Goal: Task Accomplishment & Management: Use online tool/utility

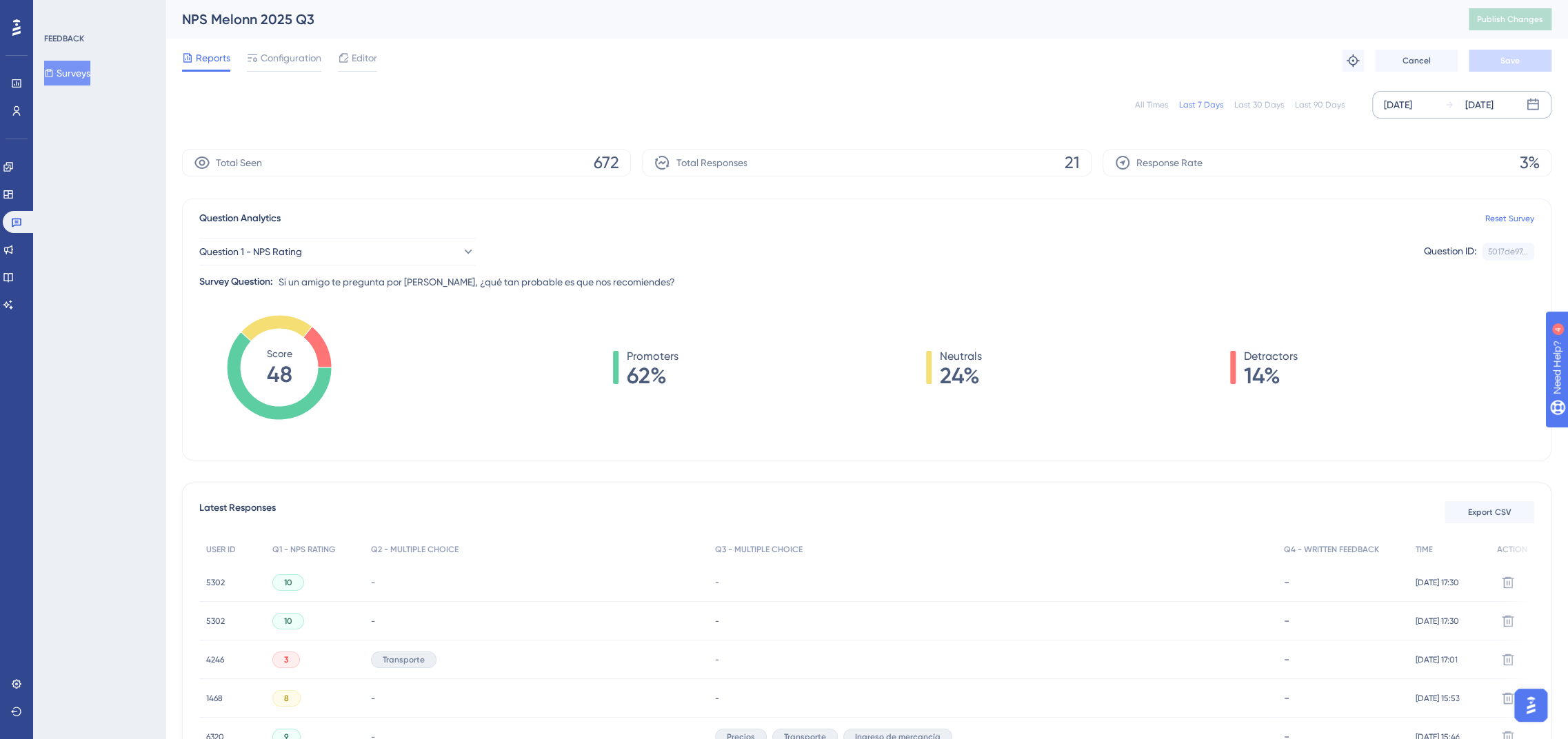
click at [1401, 106] on div "[DATE]" at bounding box center [1398, 104] width 28 height 17
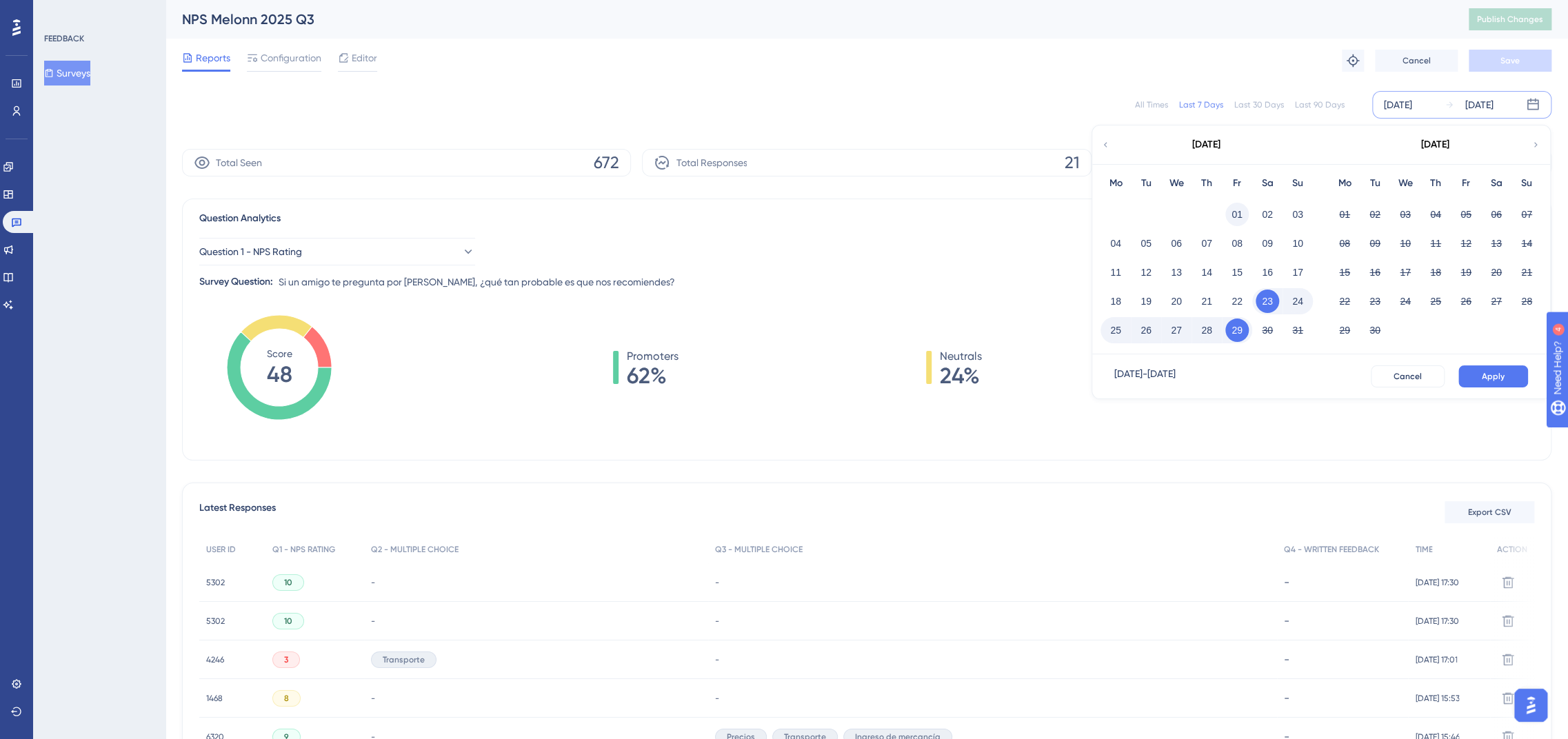
click at [1240, 213] on button "01" at bounding box center [1236, 214] width 24 height 24
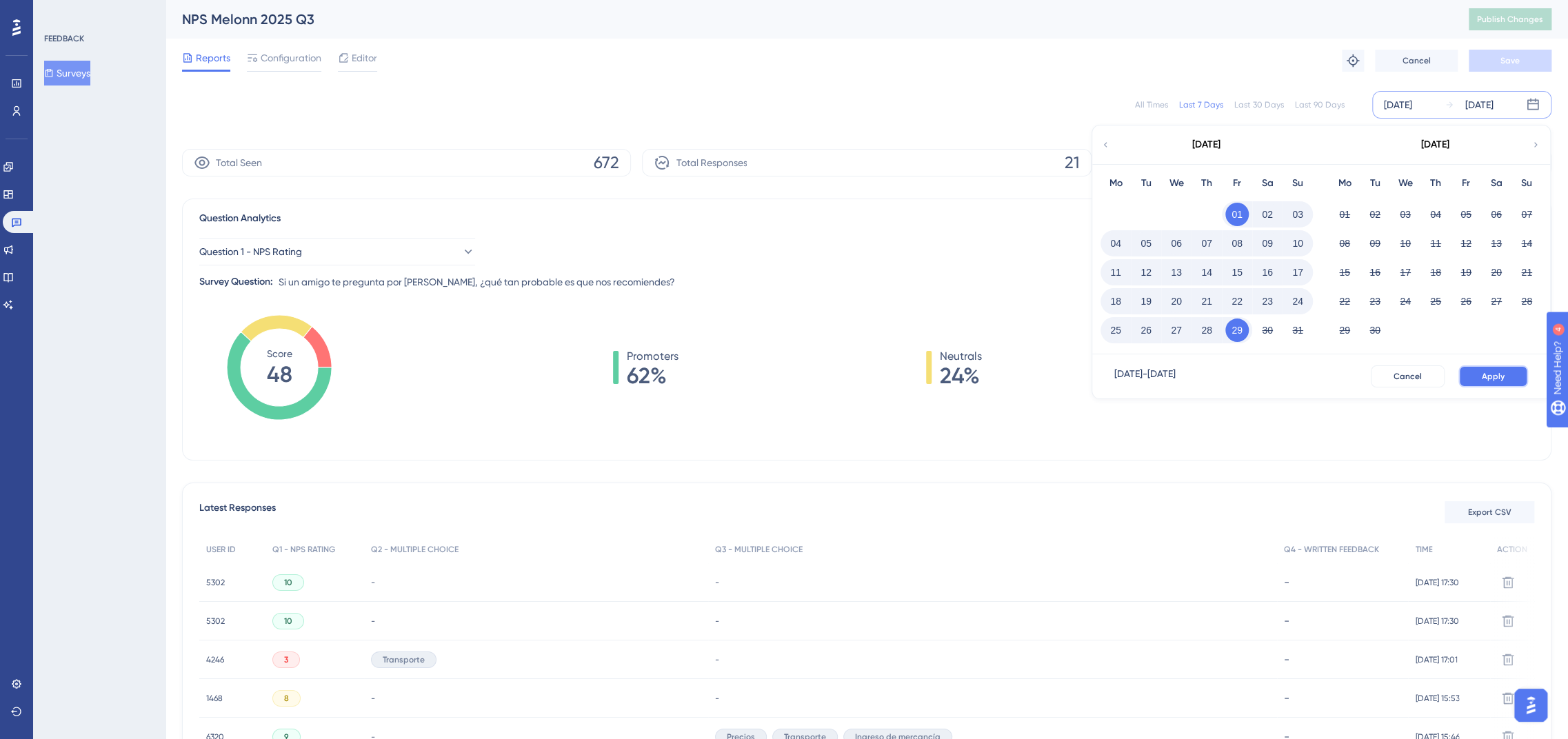
click at [1505, 373] on button "Apply" at bounding box center [1492, 376] width 70 height 22
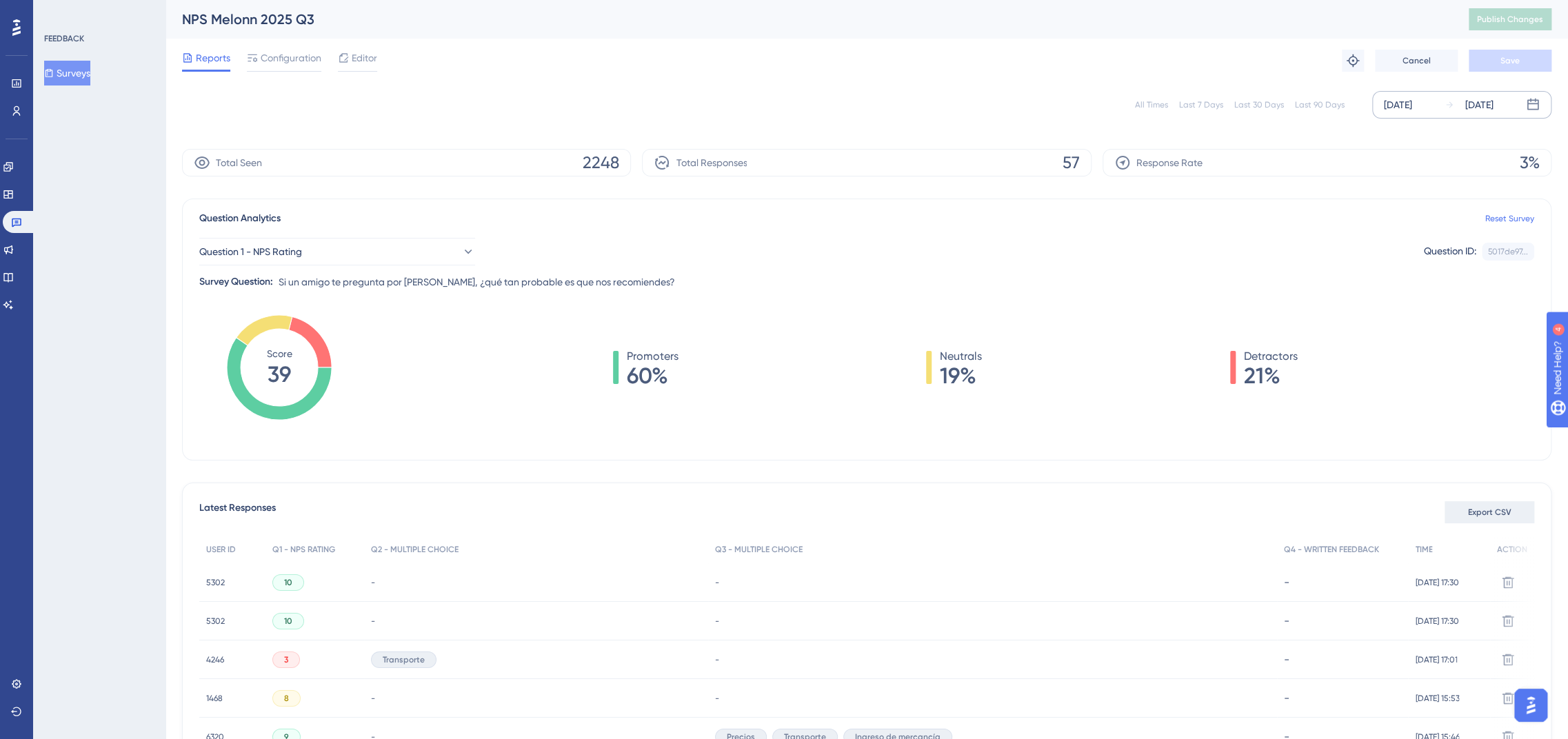
click at [1490, 519] on button "Export CSV" at bounding box center [1490, 511] width 90 height 22
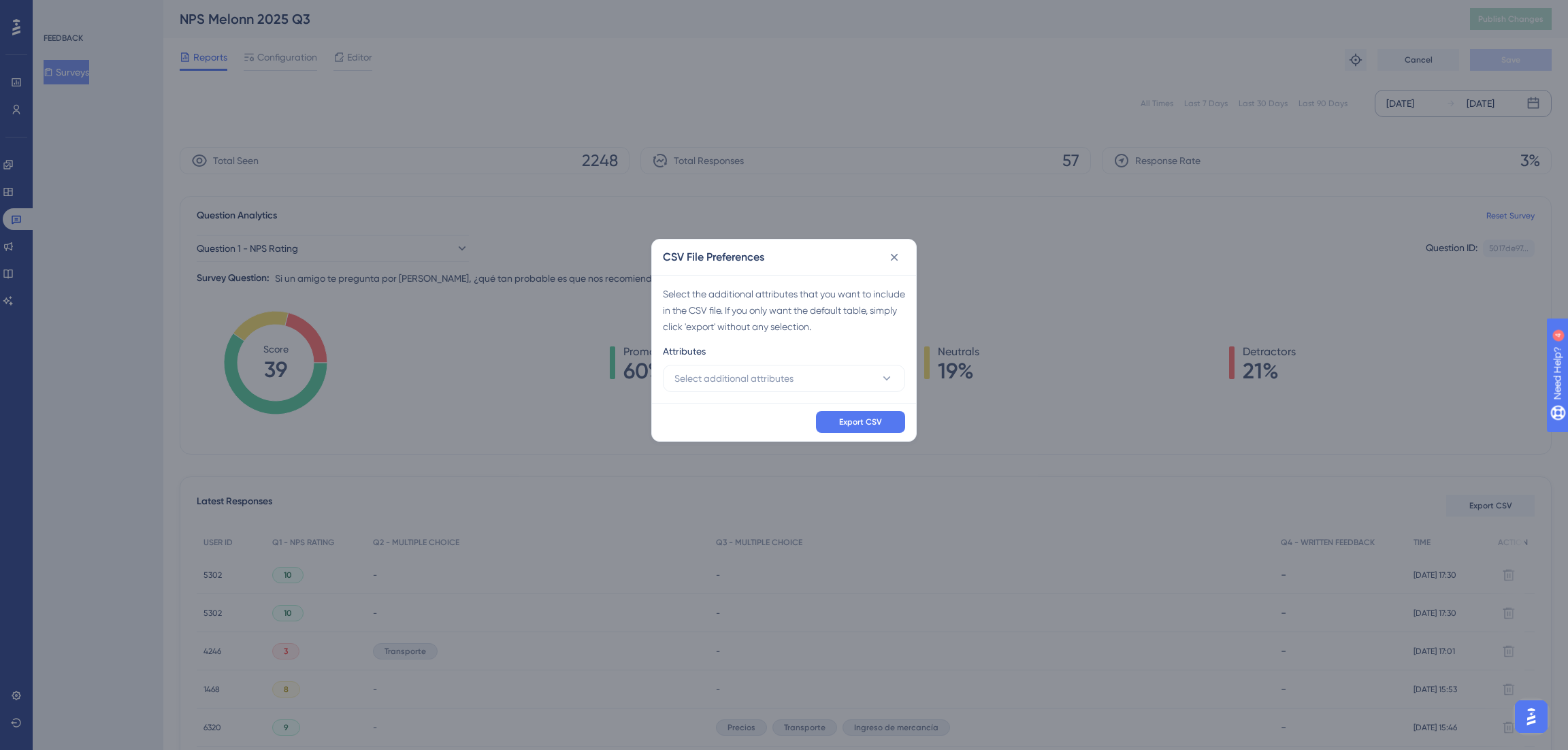
click at [784, 362] on div "Attributes" at bounding box center [784, 353] width 242 height 22
click at [781, 370] on span "Select additional attributes" at bounding box center [734, 378] width 119 height 17
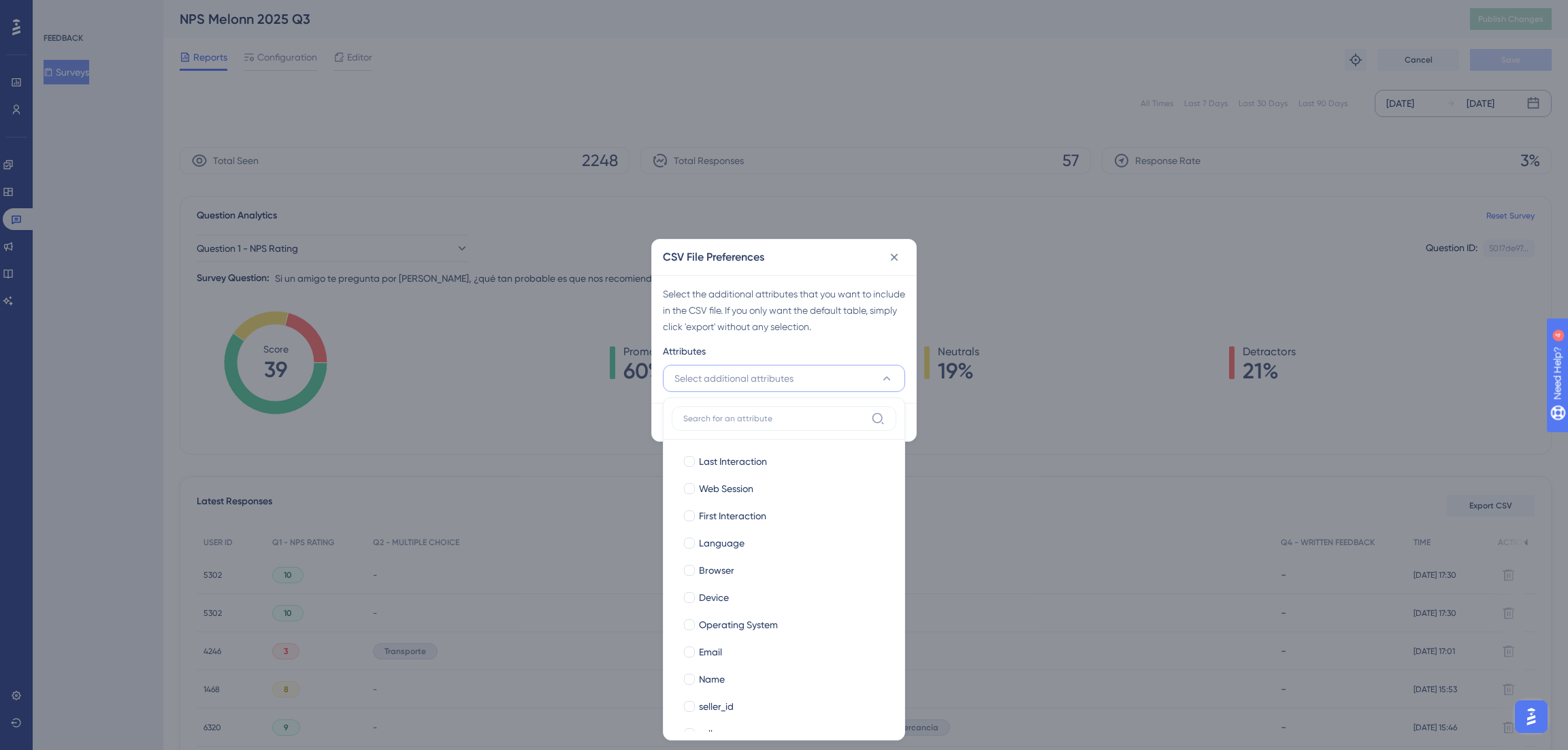
click at [743, 445] on div "Last Interaction Last Interaction Web Session Web Session First Interaction Fir…" at bounding box center [784, 585] width 225 height 291
click at [743, 450] on label "Last Interaction Last Interaction" at bounding box center [784, 460] width 225 height 27
click at [690, 461] on input "Last Interaction" at bounding box center [690, 461] width 1 height 1
click at [737, 479] on label "Web Session Web Session" at bounding box center [784, 488] width 225 height 27
click at [690, 488] on input "Web Session" at bounding box center [690, 488] width 1 height 1
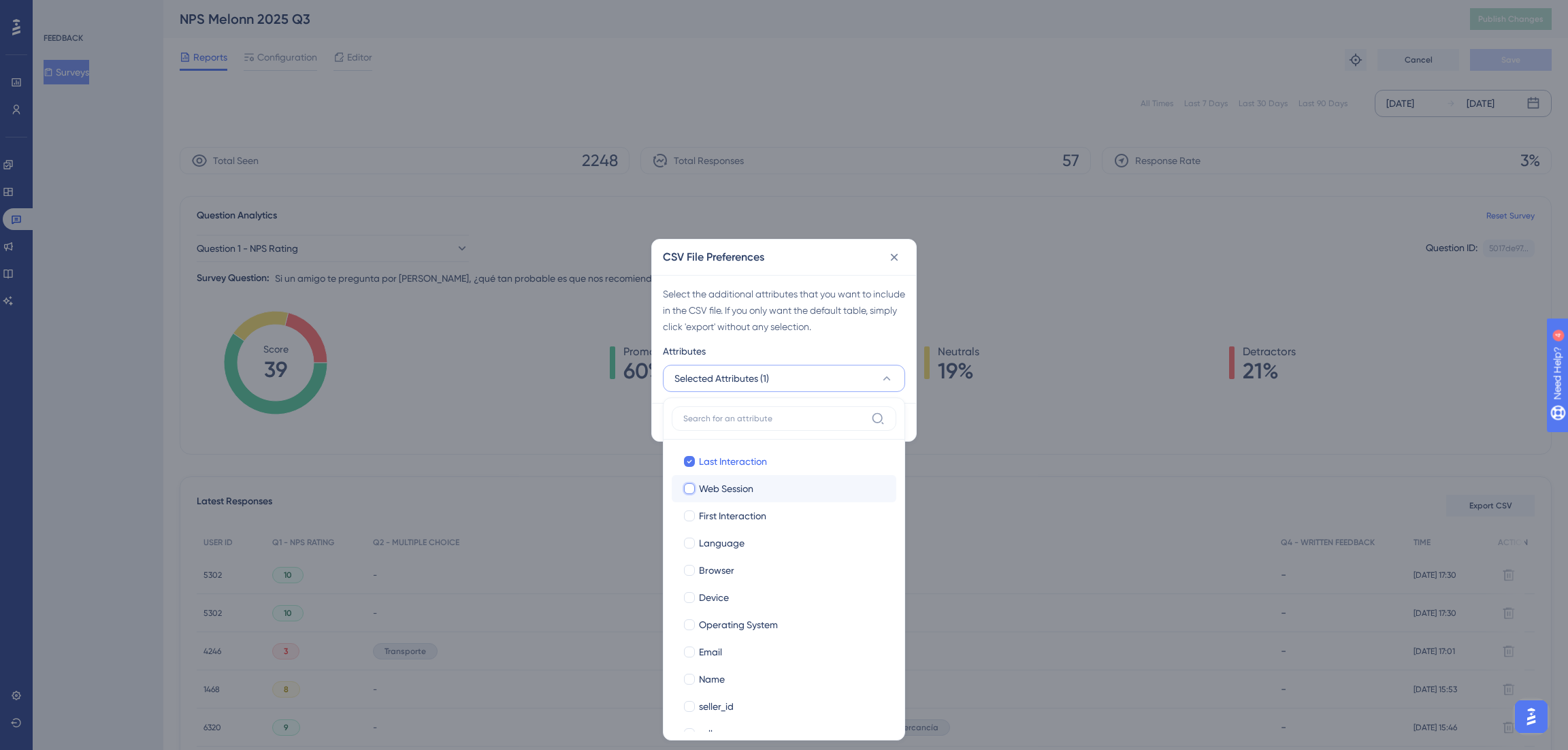
checkbox input "true"
click at [737, 509] on span "First Interaction" at bounding box center [732, 515] width 67 height 17
checkbox input "true"
click at [737, 532] on label "Language Language" at bounding box center [784, 542] width 225 height 27
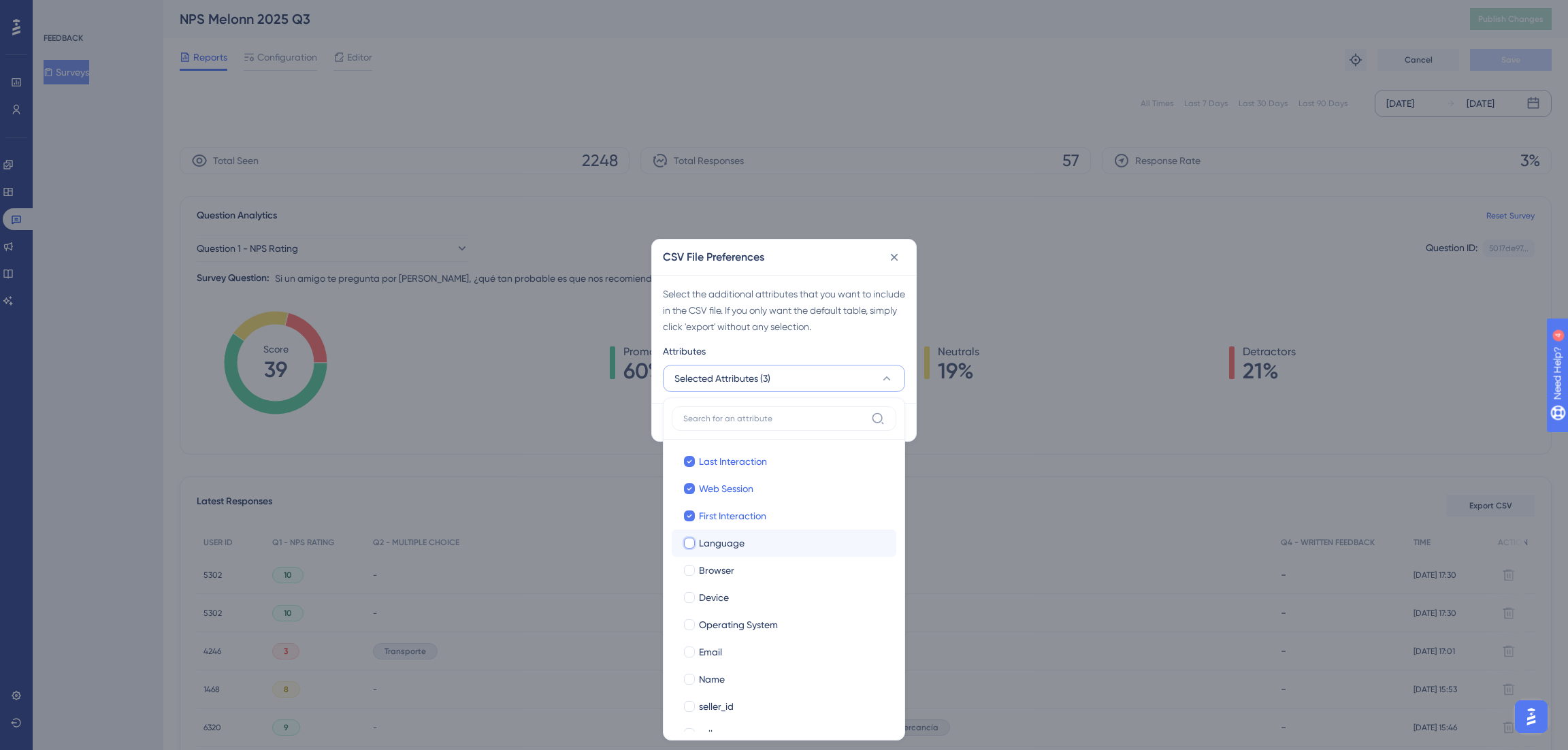
click at [690, 543] on input "Language" at bounding box center [690, 543] width 1 height 1
click at [730, 566] on span "Browser" at bounding box center [717, 570] width 36 height 17
checkbox input "true"
click at [728, 589] on span "Device" at bounding box center [714, 597] width 30 height 17
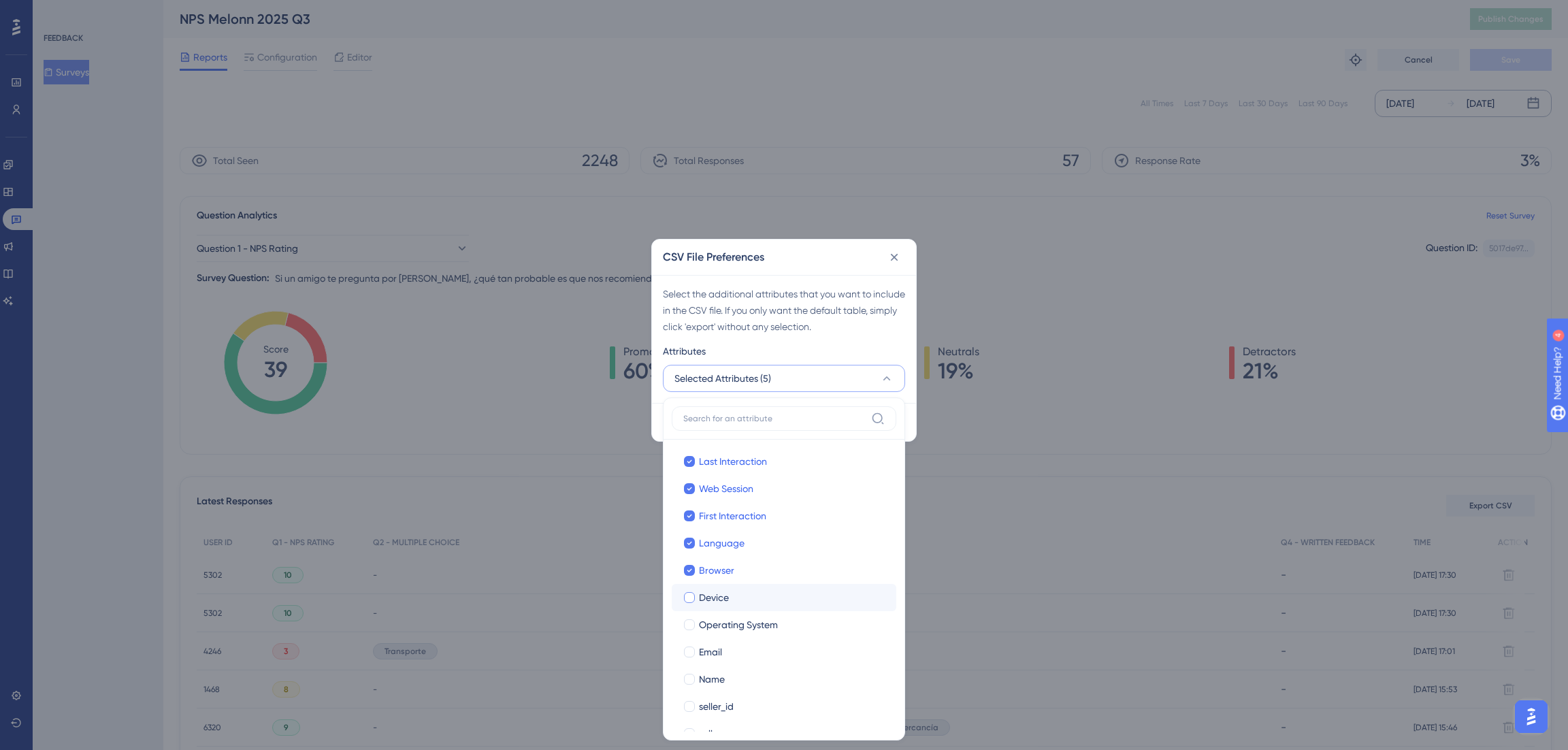
checkbox input "true"
click at [727, 619] on span "Operating System" at bounding box center [738, 624] width 79 height 17
checkbox input "true"
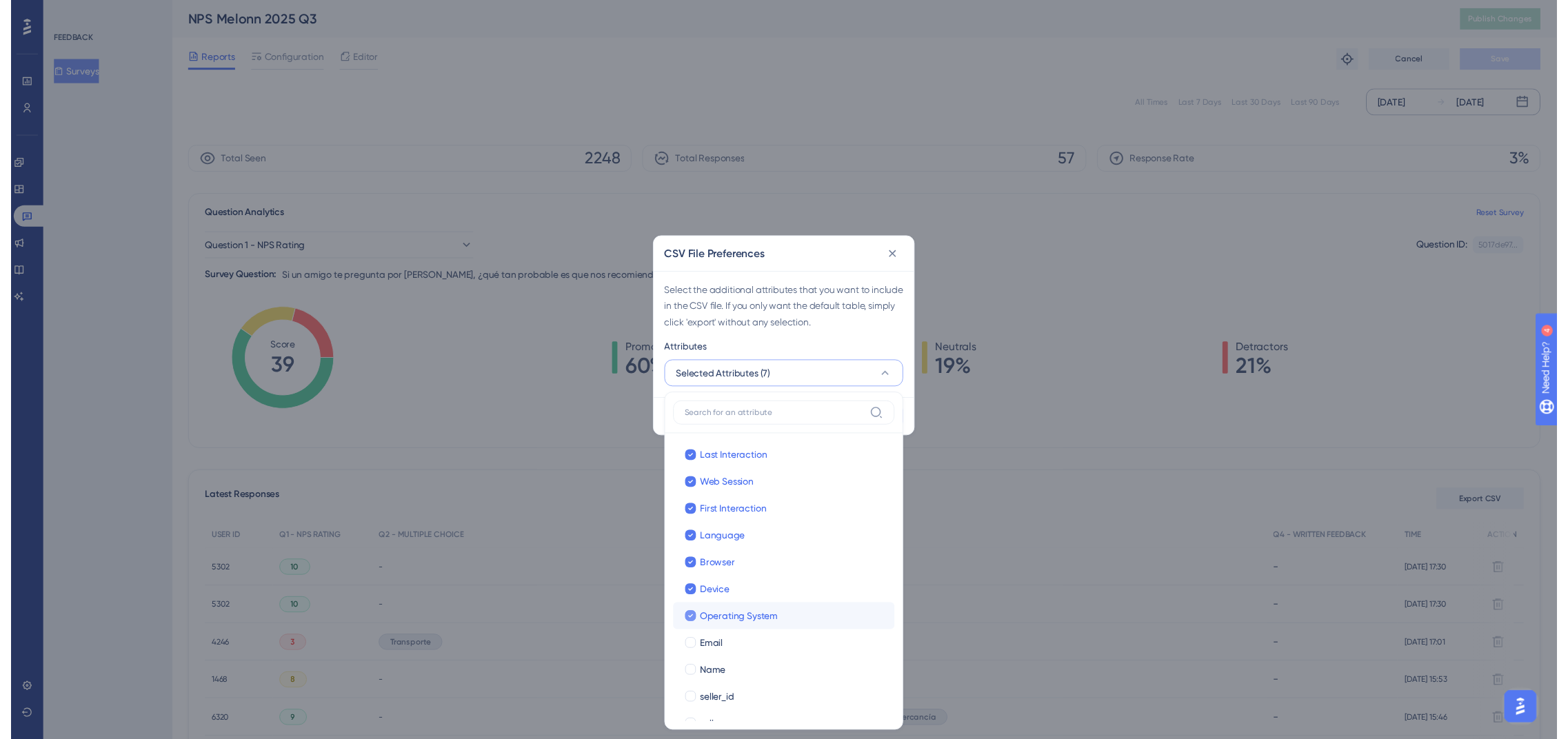
scroll to position [51, 0]
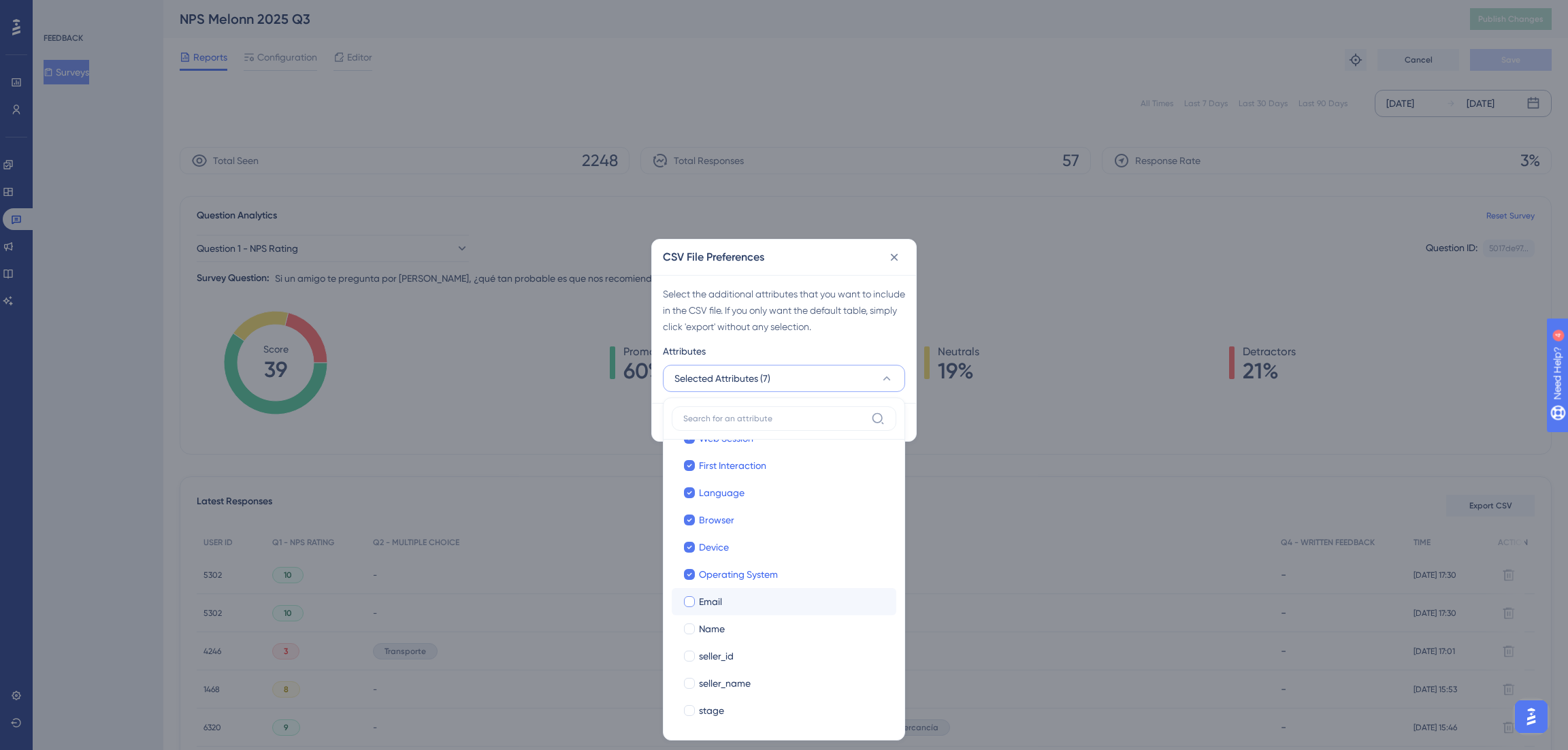
click at [715, 603] on span "Email" at bounding box center [710, 601] width 24 height 17
checkbox input "true"
click at [715, 622] on span "Name" at bounding box center [712, 628] width 26 height 17
checkbox input "true"
drag, startPoint x: 712, startPoint y: 654, endPoint x: 701, endPoint y: 662, distance: 13.6
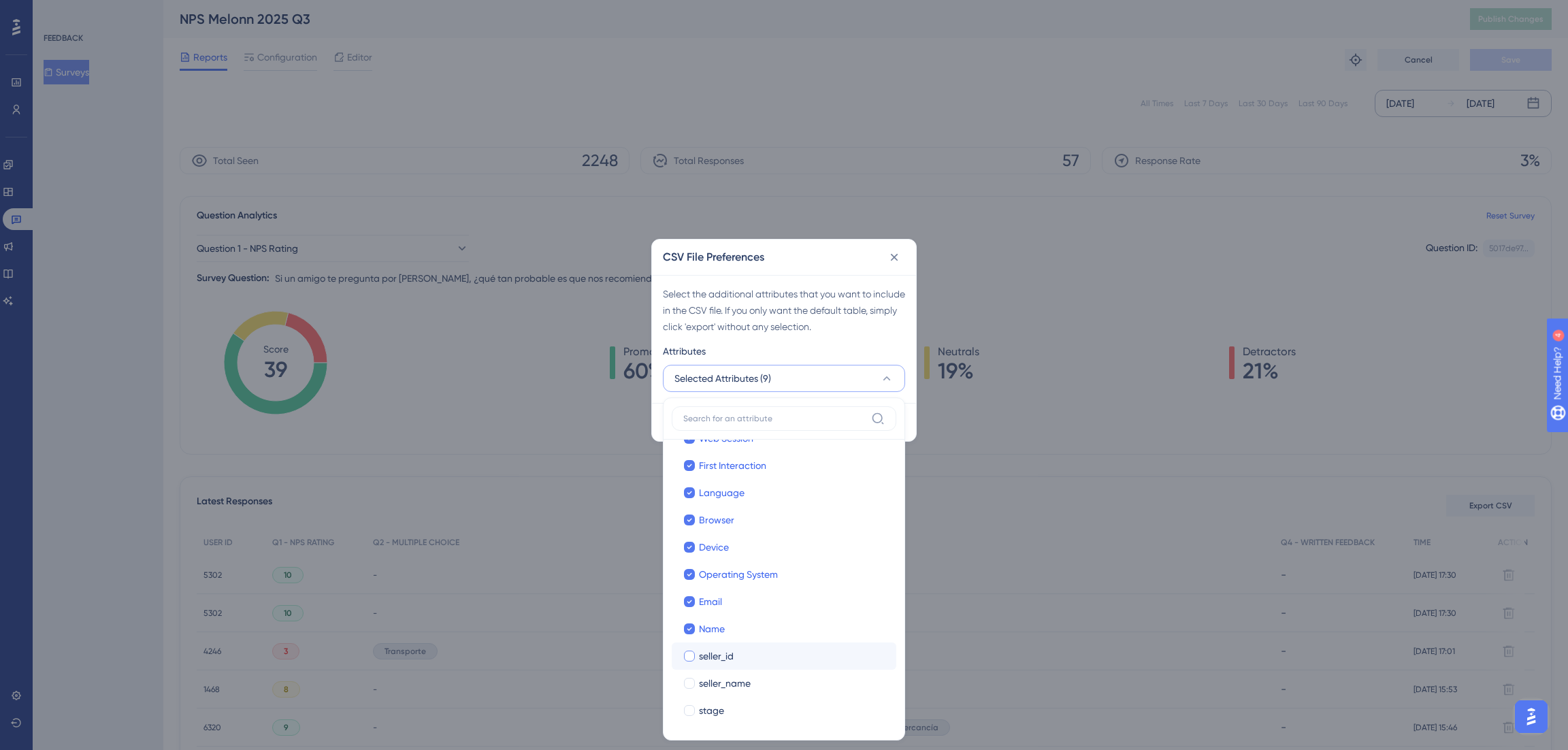
click at [701, 662] on span "seller_id" at bounding box center [717, 655] width 35 height 17
checkbox input "true"
click at [703, 678] on span "seller_name" at bounding box center [724, 683] width 51 height 17
checkbox input "true"
click at [703, 708] on span "stage" at bounding box center [711, 710] width 25 height 17
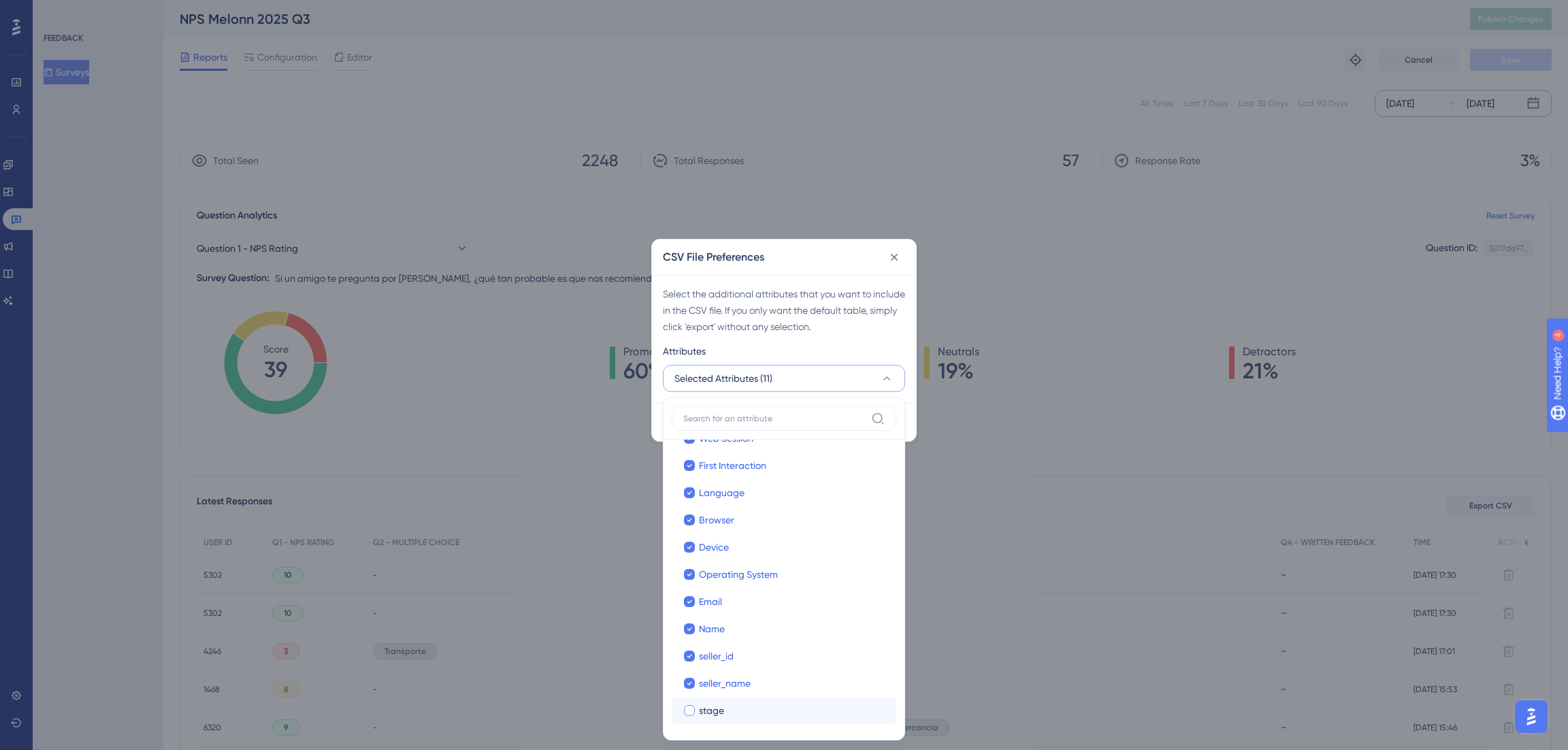
checkbox input "true"
click at [744, 343] on div "Attributes" at bounding box center [784, 353] width 242 height 22
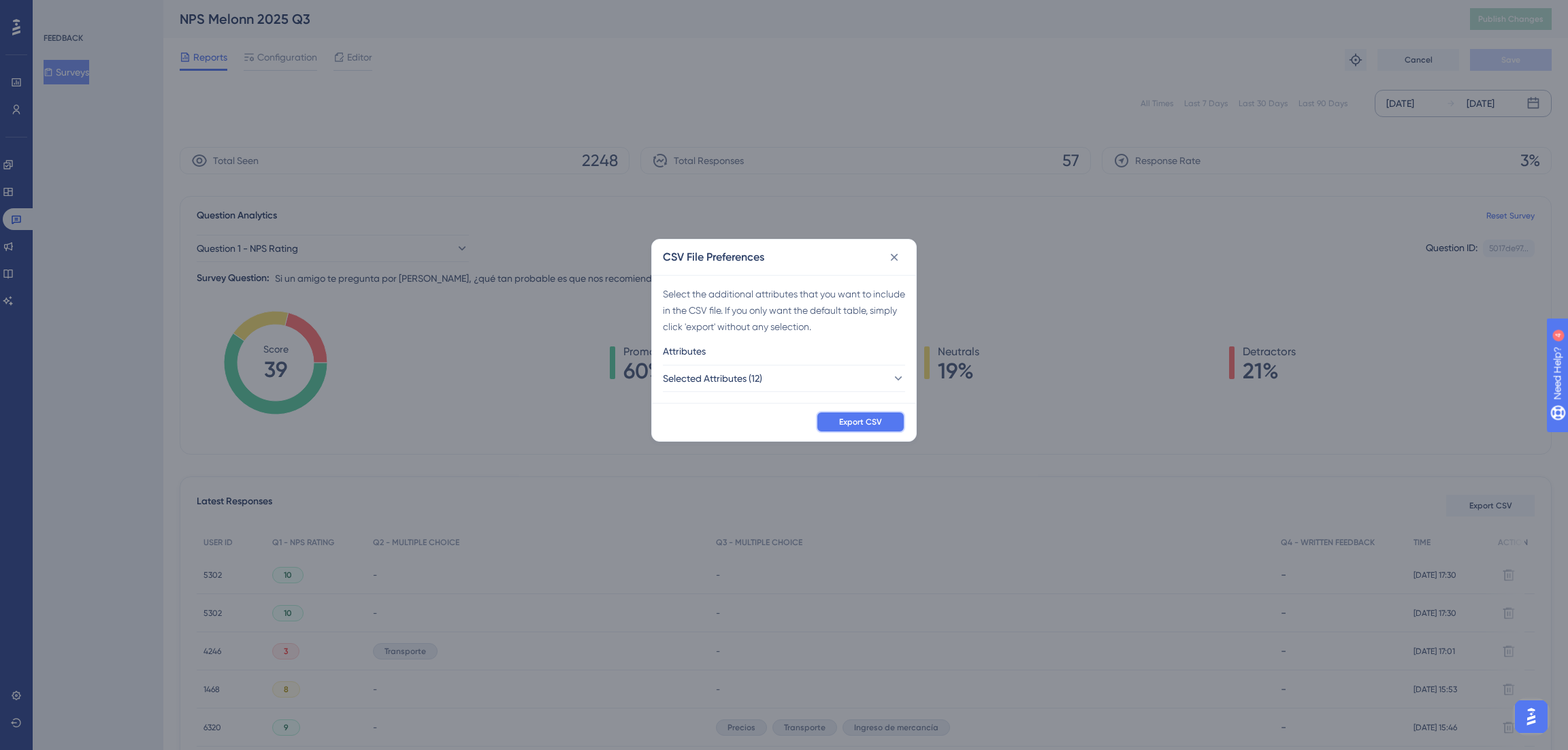
click at [831, 419] on button "Export CSV" at bounding box center [860, 421] width 89 height 22
